Goal: Find contact information: Find contact information

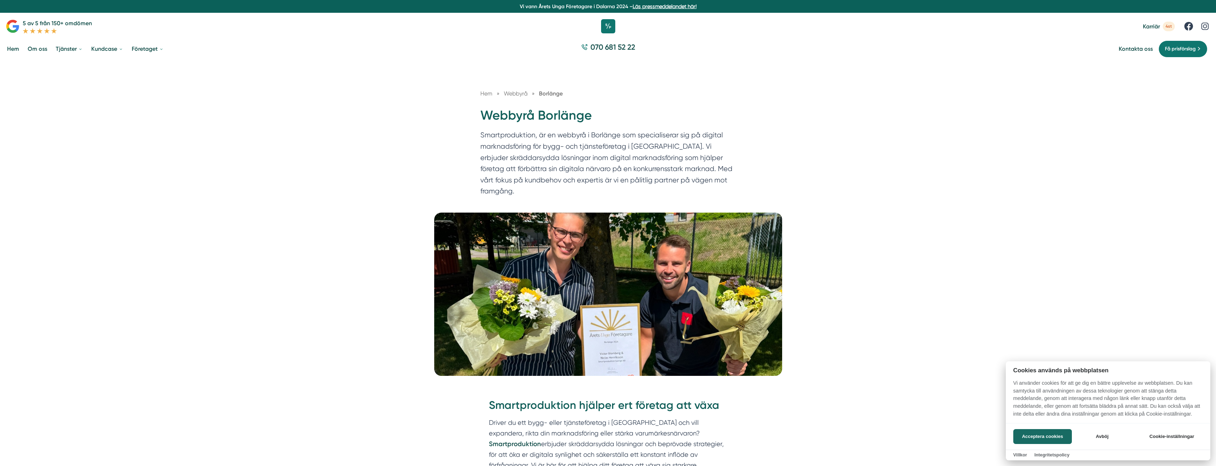
click at [146, 50] on div at bounding box center [608, 233] width 1216 height 466
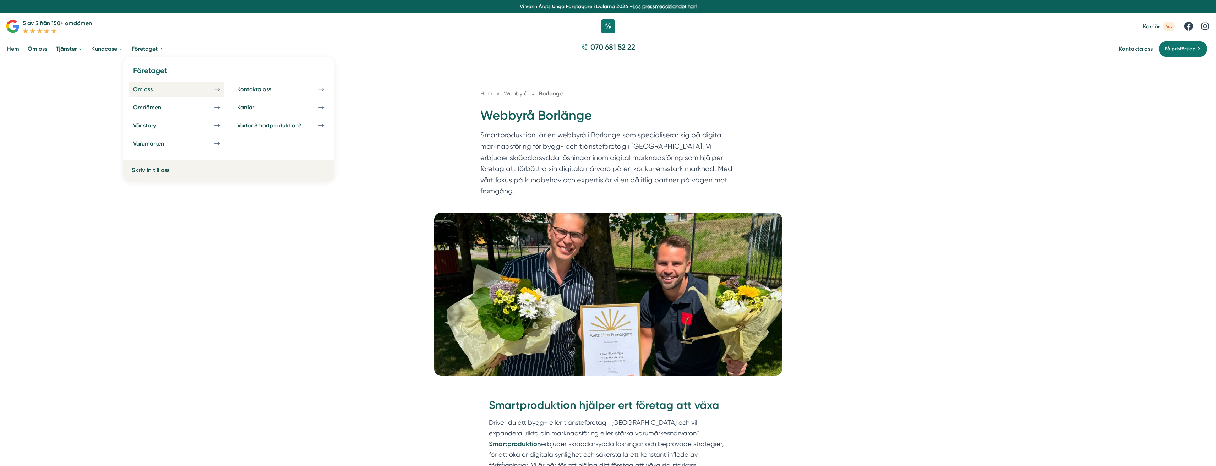
click at [143, 90] on div "Om oss" at bounding box center [151, 89] width 37 height 7
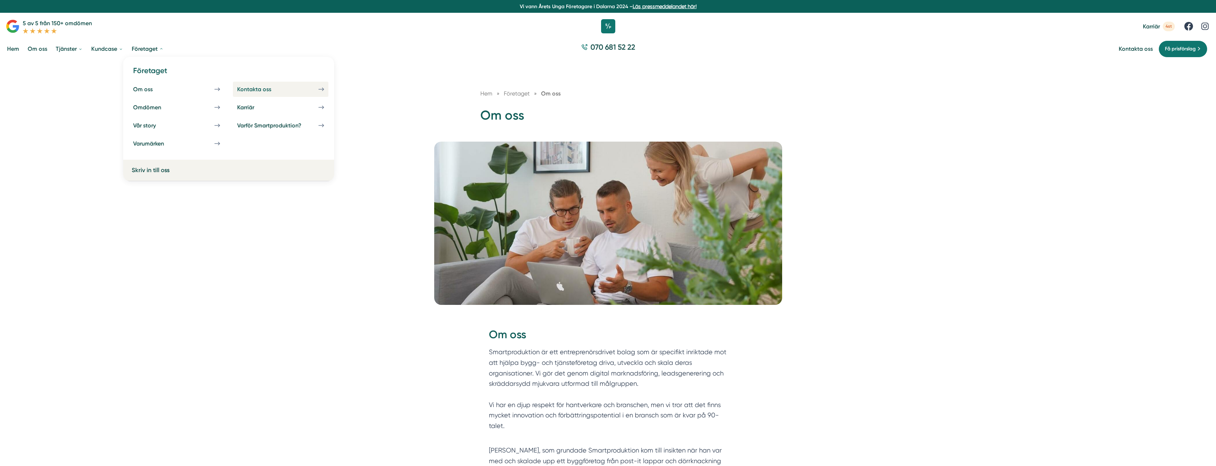
click at [263, 91] on div "Kontakta oss" at bounding box center [262, 89] width 51 height 7
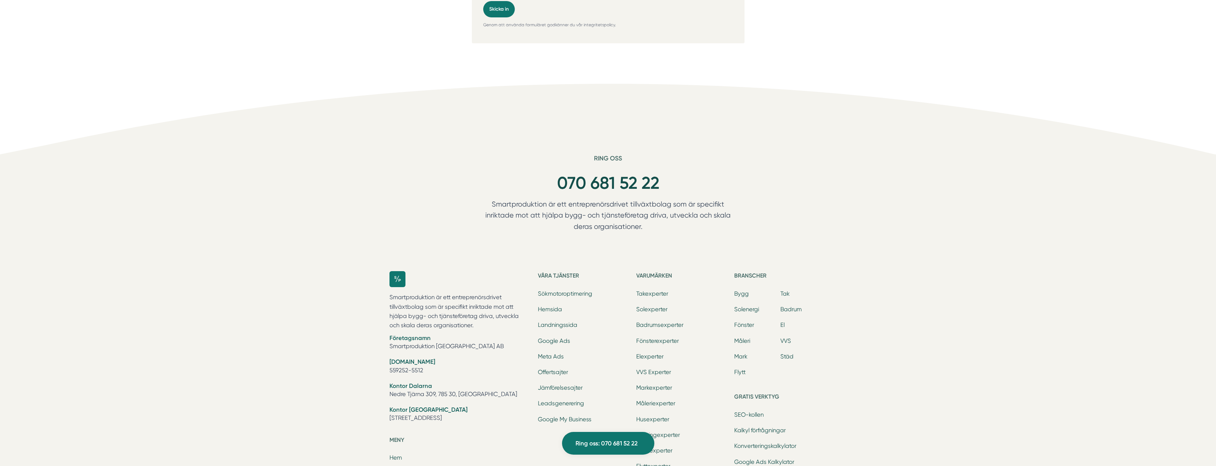
scroll to position [719, 0]
